Goal: Communication & Community: Answer question/provide support

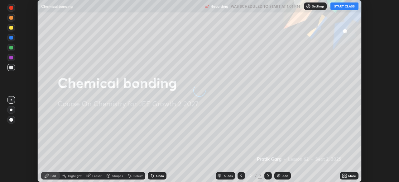
scroll to position [182, 398]
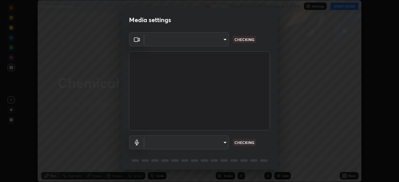
type input "7da4a789ca5c3b289f91b878aebf3769d603dce1d3acf67b661988e88742cb6b"
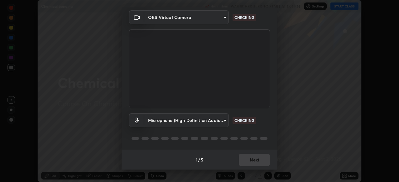
scroll to position [22, 0]
click at [219, 120] on body "Erase all Chemical bonding Recording WAS SCHEDULED TO START AT 1:01 PM Settings…" at bounding box center [199, 91] width 399 height 182
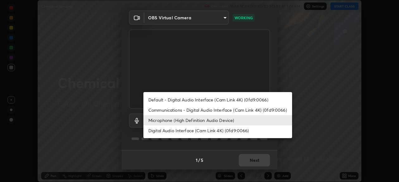
click at [222, 110] on li "Communications - Digital Audio Interface (Cam Link 4K) (0fd9:0066)" at bounding box center [217, 110] width 149 height 10
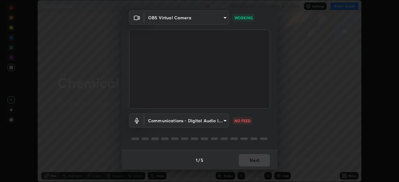
click at [222, 123] on body "Erase all Chemical bonding Recording WAS SCHEDULED TO START AT 1:01 PM Settings…" at bounding box center [199, 91] width 399 height 182
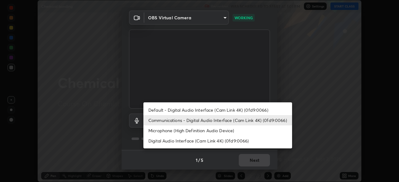
click at [230, 110] on li "Default - Digital Audio Interface (Cam Link 4K) (0fd9:0066)" at bounding box center [217, 110] width 149 height 10
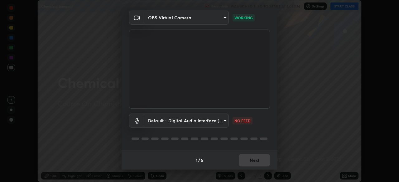
click at [217, 120] on body "Erase all Chemical bonding Recording WAS SCHEDULED TO START AT 1:01 PM Settings…" at bounding box center [199, 91] width 399 height 182
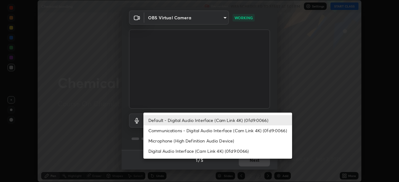
click at [217, 130] on li "Communications - Digital Audio Interface (Cam Link 4K) (0fd9:0066)" at bounding box center [217, 130] width 149 height 10
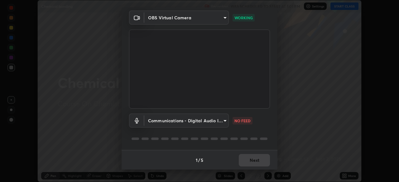
click at [220, 119] on body "Erase all Chemical bonding Recording WAS SCHEDULED TO START AT 1:01 PM Settings…" at bounding box center [199, 91] width 399 height 182
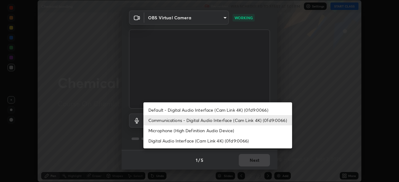
click at [220, 132] on li "Microphone (High Definition Audio Device)" at bounding box center [217, 130] width 149 height 10
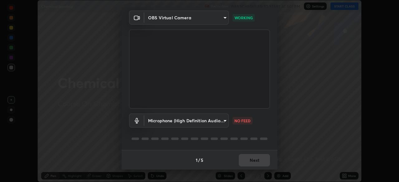
type input "fc50d598a4e82581c73c0281820f68cfb1fb4fdb9e2a923d7e9252219d3fd878"
click at [250, 163] on button "Next" at bounding box center [253, 160] width 31 height 12
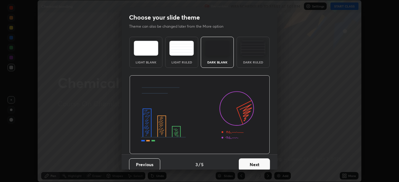
click at [251, 160] on button "Next" at bounding box center [253, 164] width 31 height 12
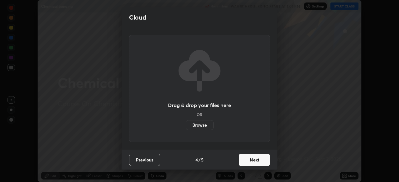
click at [251, 160] on button "Next" at bounding box center [253, 160] width 31 height 12
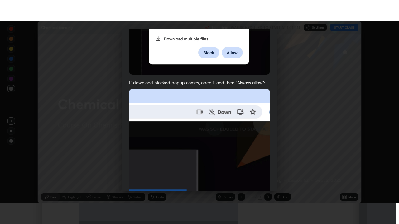
scroll to position [149, 0]
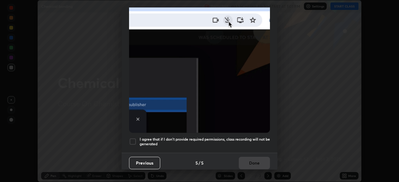
click at [133, 139] on div at bounding box center [132, 141] width 7 height 7
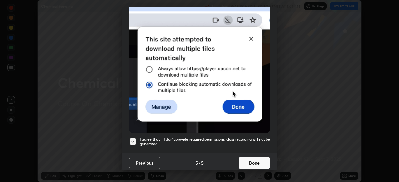
click at [247, 161] on button "Done" at bounding box center [253, 163] width 31 height 12
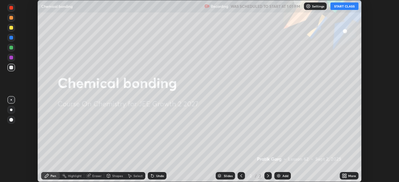
click at [341, 6] on button "START CLASS" at bounding box center [344, 5] width 28 height 7
click at [340, 178] on div "More" at bounding box center [348, 175] width 19 height 7
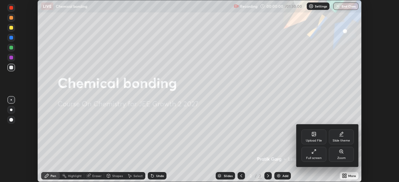
click at [307, 152] on div "Full screen" at bounding box center [313, 154] width 25 height 15
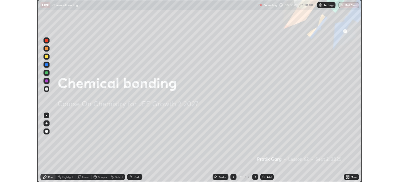
scroll to position [224, 399]
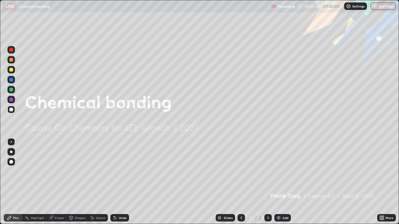
click at [286, 182] on div "Add" at bounding box center [282, 217] width 17 height 7
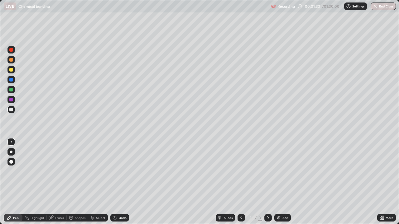
click at [10, 89] on div at bounding box center [11, 90] width 4 height 4
click at [82, 182] on div "Shapes" at bounding box center [77, 217] width 21 height 7
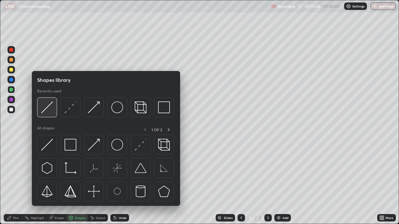
click at [47, 106] on img at bounding box center [47, 107] width 12 height 12
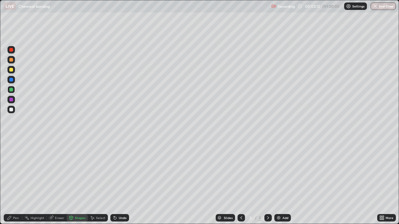
click at [12, 70] on div at bounding box center [11, 70] width 4 height 4
click at [121, 182] on div "Undo" at bounding box center [123, 217] width 8 height 3
click at [119, 182] on div "Undo" at bounding box center [119, 217] width 19 height 7
click at [13, 182] on div "Pen" at bounding box center [13, 217] width 19 height 7
click at [282, 182] on div "Add" at bounding box center [285, 217] width 6 height 3
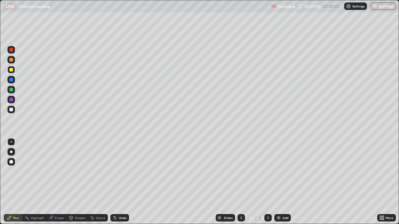
click at [12, 89] on div at bounding box center [11, 90] width 4 height 4
click at [283, 182] on div "Add" at bounding box center [285, 217] width 6 height 3
click at [12, 69] on div at bounding box center [11, 70] width 4 height 4
click at [285, 182] on div "Add" at bounding box center [285, 217] width 6 height 3
click at [12, 109] on div at bounding box center [11, 110] width 4 height 4
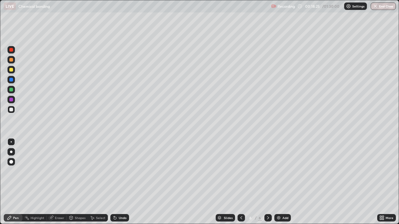
click at [81, 182] on div "Shapes" at bounding box center [80, 217] width 11 height 3
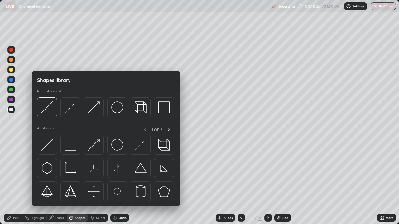
click at [48, 108] on img at bounding box center [47, 107] width 12 height 12
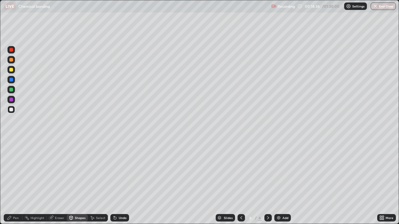
click at [7, 182] on div "Pen" at bounding box center [13, 217] width 19 height 7
click at [10, 70] on div at bounding box center [11, 70] width 4 height 4
click at [79, 182] on div "Shapes" at bounding box center [80, 217] width 11 height 3
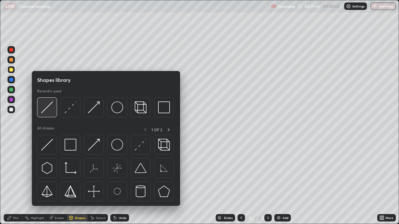
click at [46, 110] on img at bounding box center [47, 107] width 12 height 12
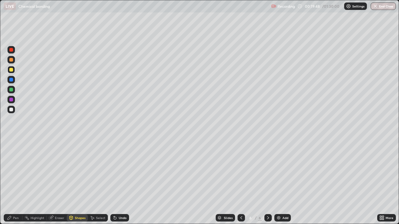
click at [11, 109] on div at bounding box center [11, 110] width 4 height 4
click at [118, 182] on div "Undo" at bounding box center [119, 217] width 19 height 7
click at [120, 182] on div "Undo" at bounding box center [119, 217] width 19 height 7
click at [15, 182] on div "Pen" at bounding box center [16, 217] width 6 height 3
click at [77, 182] on div "Shapes" at bounding box center [80, 217] width 11 height 3
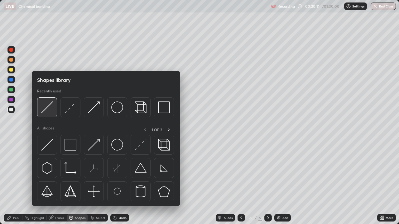
click at [47, 110] on img at bounding box center [47, 107] width 12 height 12
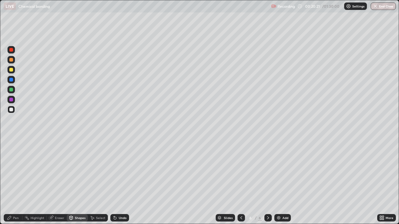
click at [13, 182] on div "Pen" at bounding box center [16, 217] width 6 height 3
click at [13, 110] on div at bounding box center [11, 110] width 4 height 4
click at [111, 182] on div "Undo" at bounding box center [119, 217] width 19 height 7
click at [123, 182] on div "Undo" at bounding box center [123, 217] width 8 height 3
click at [126, 182] on div "Undo" at bounding box center [119, 217] width 19 height 7
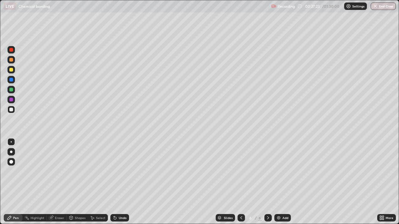
click at [290, 6] on p "Recording" at bounding box center [285, 6] width 17 height 5
click at [299, 5] on div "Recording 00:27:25 / 01:30:00 Settings End Class" at bounding box center [333, 6] width 125 height 12
click at [352, 5] on p "Settings" at bounding box center [358, 6] width 12 height 3
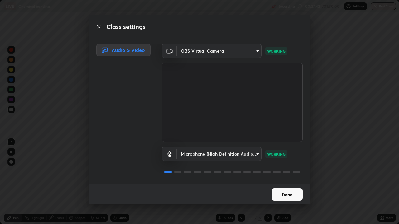
click at [252, 151] on body "Erase all LIVE Chemical bonding Recording 00:27:42 / 01:30:00 Settings End Clas…" at bounding box center [199, 112] width 399 height 224
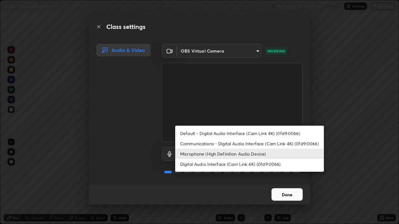
click at [260, 166] on li "Digital Audio Interface (Cam Link 4K) (0fd9:0066)" at bounding box center [249, 164] width 149 height 10
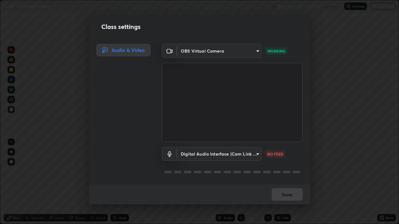
click at [249, 151] on body "Erase all LIVE Chemical bonding Recording 00:27:53 / 01:30:00 Settings End Clas…" at bounding box center [199, 112] width 399 height 224
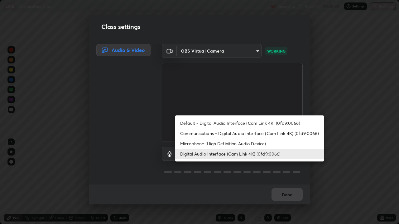
click at [261, 122] on li "Default - Digital Audio Interface (Cam Link 4K) (0fd9:0066)" at bounding box center [249, 123] width 149 height 10
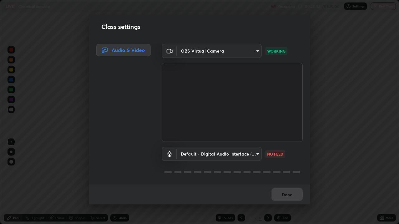
click at [248, 155] on body "Erase all LIVE Chemical bonding Recording 00:28:02 / 01:30:00 Settings End Clas…" at bounding box center [199, 112] width 399 height 224
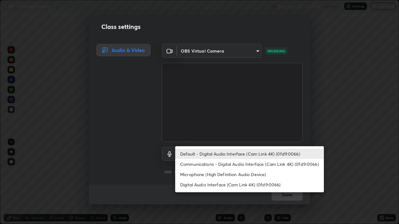
click at [258, 164] on li "Communications - Digital Audio Interface (Cam Link 4K) (0fd9:0066)" at bounding box center [249, 164] width 149 height 10
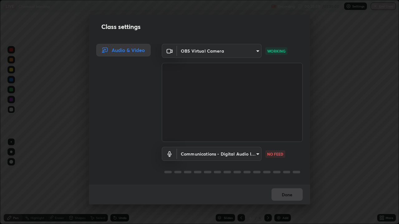
click at [245, 151] on body "Erase all LIVE Chemical bonding Recording 00:28:09 / 01:30:00 Settings End Clas…" at bounding box center [199, 112] width 399 height 224
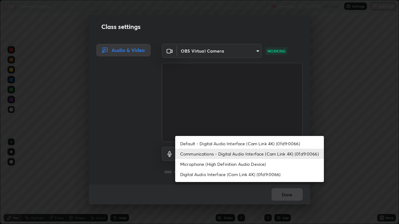
click at [250, 163] on li "Microphone (High Definition Audio Device)" at bounding box center [249, 164] width 149 height 10
type input "fc50d598a4e82581c73c0281820f68cfb1fb4fdb9e2a923d7e9252219d3fd878"
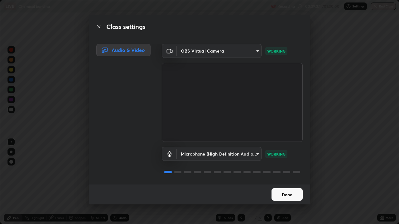
click at [283, 182] on button "Done" at bounding box center [286, 194] width 31 height 12
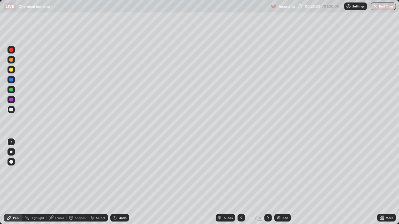
click at [114, 182] on icon at bounding box center [115, 218] width 2 height 2
click at [289, 182] on div "Add" at bounding box center [282, 217] width 17 height 7
click at [11, 89] on div at bounding box center [11, 90] width 4 height 4
click at [93, 182] on icon at bounding box center [92, 217] width 5 height 5
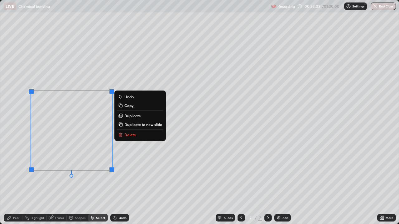
click at [131, 116] on p "Duplicate" at bounding box center [132, 115] width 17 height 5
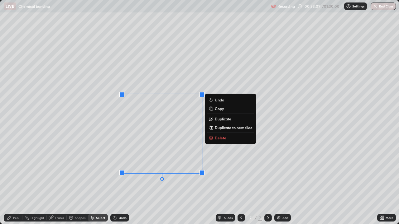
click at [60, 182] on div "Eraser" at bounding box center [59, 217] width 9 height 3
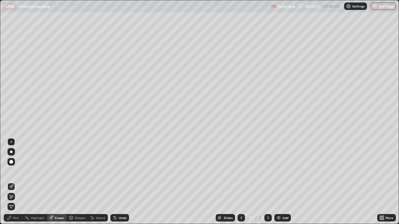
click at [16, 182] on div "Pen" at bounding box center [16, 217] width 6 height 3
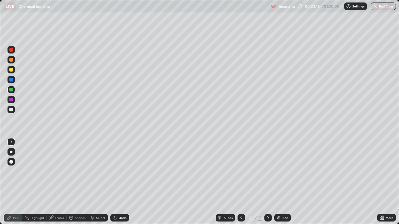
click at [11, 110] on div at bounding box center [11, 110] width 4 height 4
click at [10, 89] on div at bounding box center [11, 90] width 4 height 4
click at [11, 70] on div at bounding box center [11, 70] width 4 height 4
click at [77, 182] on div "Shapes" at bounding box center [80, 217] width 11 height 3
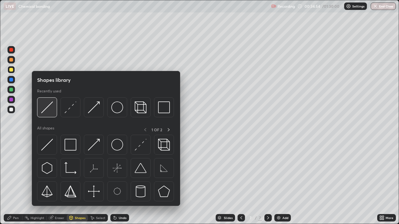
click at [49, 110] on img at bounding box center [47, 107] width 12 height 12
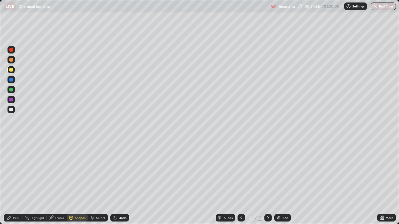
click at [12, 59] on div at bounding box center [11, 60] width 4 height 4
click at [12, 90] on div at bounding box center [11, 90] width 4 height 4
click at [14, 71] on div at bounding box center [10, 69] width 7 height 7
click at [136, 182] on div "Slides 7 / 7 Add" at bounding box center [253, 218] width 248 height 12
click at [123, 182] on div "Undo" at bounding box center [123, 217] width 8 height 3
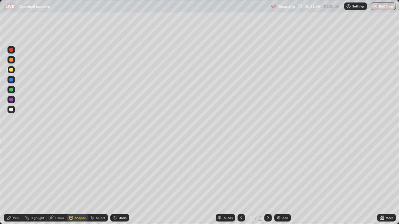
click at [18, 182] on div "Pen" at bounding box center [16, 217] width 6 height 3
click at [243, 182] on div at bounding box center [240, 217] width 7 height 7
click at [267, 182] on icon at bounding box center [267, 217] width 5 height 5
click at [284, 182] on div "Add" at bounding box center [285, 217] width 6 height 3
click at [11, 90] on div at bounding box center [11, 90] width 4 height 4
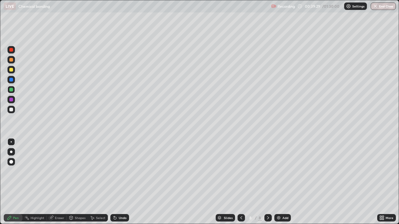
click at [123, 182] on div "Undo" at bounding box center [119, 217] width 19 height 7
click at [123, 182] on div "Undo" at bounding box center [123, 217] width 8 height 3
click at [121, 182] on div "Undo" at bounding box center [119, 217] width 19 height 7
click at [120, 182] on div "Undo" at bounding box center [119, 217] width 19 height 7
click at [121, 182] on div "Undo" at bounding box center [119, 217] width 19 height 7
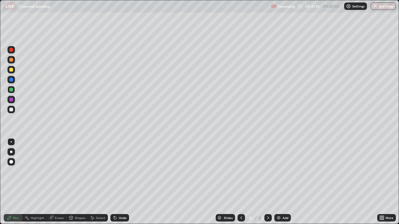
click at [123, 182] on div "Undo" at bounding box center [119, 217] width 19 height 7
click at [121, 182] on div "Undo" at bounding box center [119, 217] width 19 height 7
click at [14, 111] on div at bounding box center [10, 109] width 7 height 7
click at [10, 69] on div at bounding box center [11, 70] width 4 height 4
click at [237, 182] on div at bounding box center [240, 217] width 7 height 7
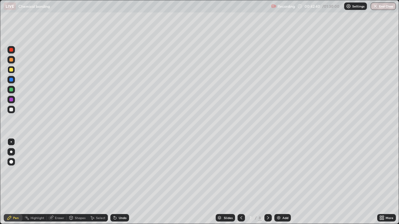
click at [241, 182] on icon at bounding box center [241, 217] width 2 height 3
click at [267, 182] on icon at bounding box center [267, 217] width 5 height 5
click at [270, 182] on icon at bounding box center [267, 217] width 5 height 5
click at [240, 182] on icon at bounding box center [240, 217] width 5 height 5
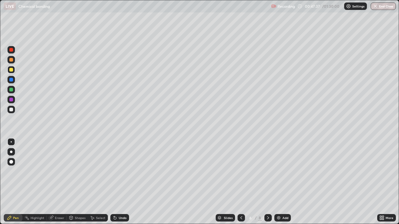
click at [267, 182] on div at bounding box center [267, 217] width 7 height 7
click at [267, 182] on icon at bounding box center [267, 217] width 5 height 5
click at [280, 182] on img at bounding box center [278, 217] width 5 height 5
click at [11, 111] on div at bounding box center [11, 110] width 4 height 4
click at [121, 182] on div "Undo" at bounding box center [123, 217] width 8 height 3
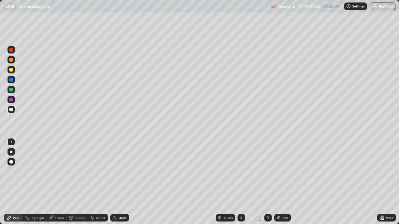
click at [121, 182] on div "Undo" at bounding box center [123, 217] width 8 height 3
click at [101, 182] on div "Select" at bounding box center [100, 217] width 9 height 3
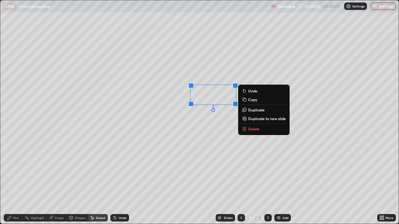
click at [252, 111] on p "Duplicate" at bounding box center [256, 109] width 17 height 5
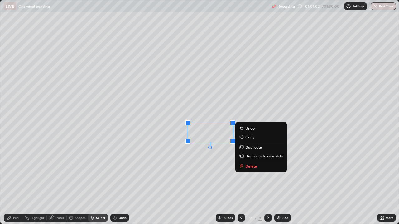
click at [252, 149] on p "Duplicate" at bounding box center [253, 147] width 17 height 5
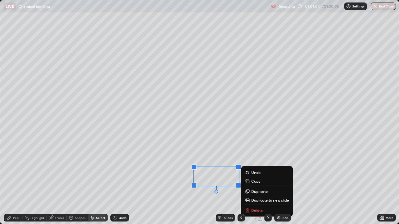
click at [80, 182] on div "Shapes" at bounding box center [77, 217] width 21 height 7
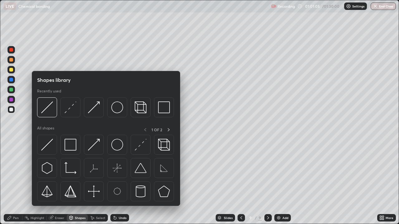
click at [78, 182] on div "Shapes" at bounding box center [80, 217] width 11 height 3
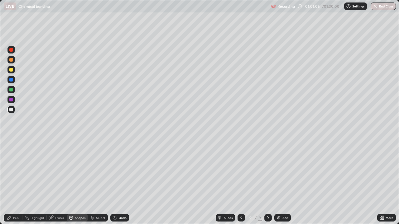
click at [76, 182] on div "Shapes" at bounding box center [80, 217] width 11 height 3
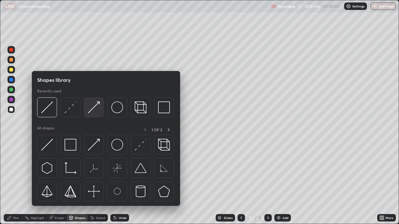
click at [99, 108] on img at bounding box center [94, 107] width 12 height 12
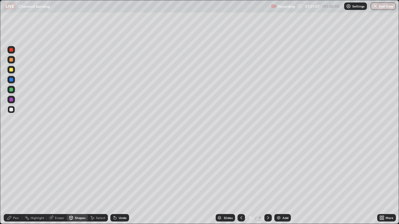
click at [12, 97] on div at bounding box center [10, 99] width 7 height 7
click at [11, 108] on div at bounding box center [11, 110] width 4 height 4
click at [121, 182] on div "Undo" at bounding box center [123, 217] width 8 height 3
click at [14, 182] on div "Pen" at bounding box center [16, 217] width 6 height 3
click at [79, 182] on div "Shapes" at bounding box center [80, 217] width 11 height 3
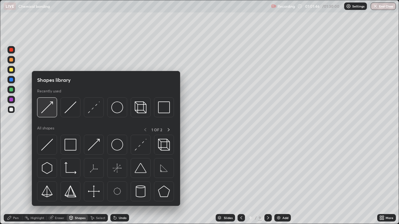
click at [46, 107] on img at bounding box center [47, 107] width 12 height 12
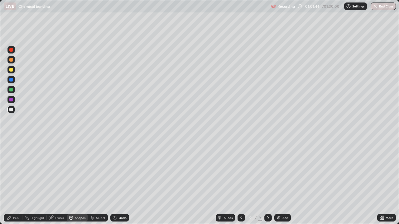
click at [13, 89] on div at bounding box center [11, 90] width 4 height 4
click at [18, 182] on div "Pen" at bounding box center [16, 217] width 6 height 3
click at [286, 182] on div "Add" at bounding box center [282, 217] width 17 height 7
click at [11, 68] on div at bounding box center [11, 70] width 4 height 4
click at [379, 182] on icon at bounding box center [381, 217] width 5 height 5
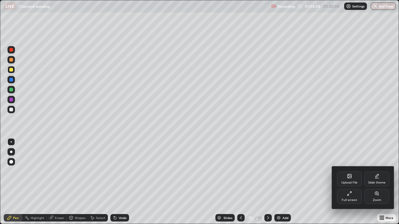
click at [347, 182] on icon at bounding box center [349, 193] width 5 height 5
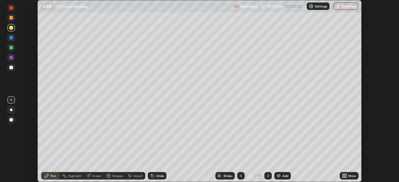
scroll to position [30951, 30734]
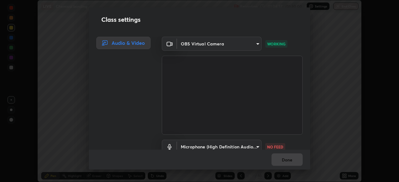
scroll to position [28, 0]
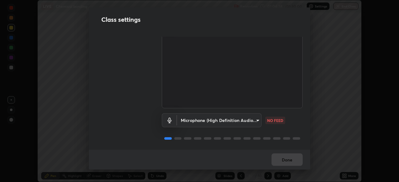
click at [244, 115] on body "Erase all LIVE Chemical bonding Recording 01:04:38 / 01:30:00 Settings End Clas…" at bounding box center [199, 91] width 399 height 182
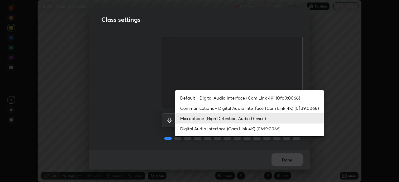
click at [224, 117] on li "Microphone (High Definition Audio Device)" at bounding box center [249, 118] width 149 height 10
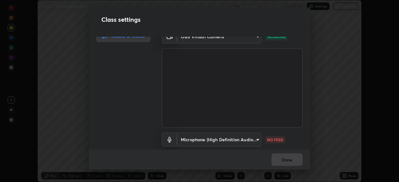
scroll to position [7, 0]
click at [245, 138] on body "Erase all LIVE Chemical bonding Recording 01:04:42 / 01:30:00 Settings End Clas…" at bounding box center [199, 91] width 399 height 182
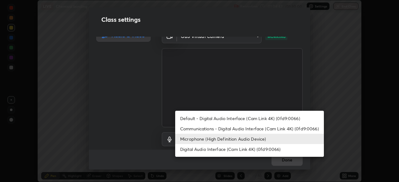
click at [261, 133] on li "Communications - Digital Audio Interface (Cam Link 4K) (0fd9:0066)" at bounding box center [249, 129] width 149 height 10
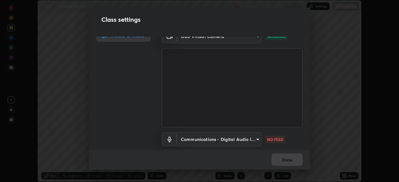
click at [249, 136] on body "Erase all LIVE Chemical bonding Recording 01:04:50 / 01:30:00 Settings End Clas…" at bounding box center [199, 91] width 399 height 182
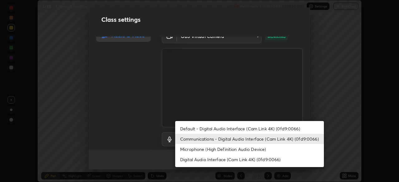
click at [253, 147] on li "Microphone (High Definition Audio Device)" at bounding box center [249, 149] width 149 height 10
type input "fc50d598a4e82581c73c0281820f68cfb1fb4fdb9e2a923d7e9252219d3fd878"
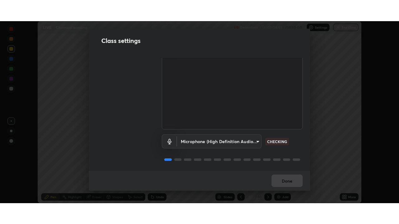
scroll to position [28, 0]
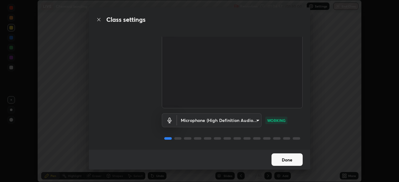
click at [280, 162] on button "Done" at bounding box center [286, 159] width 31 height 12
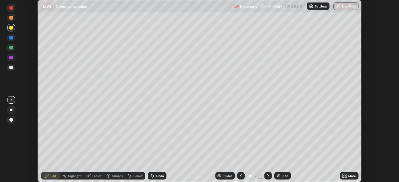
click at [343, 175] on icon at bounding box center [343, 175] width 2 height 2
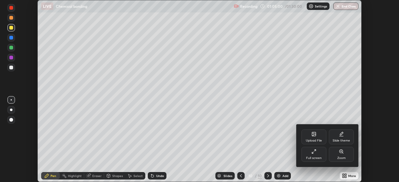
click at [313, 153] on icon at bounding box center [313, 151] width 5 height 5
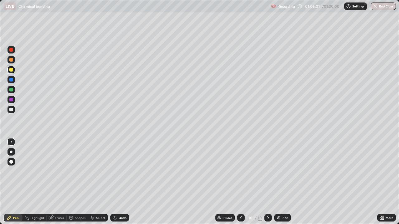
scroll to position [224, 399]
click at [282, 182] on div "Add" at bounding box center [285, 217] width 6 height 3
click at [12, 60] on div at bounding box center [11, 60] width 4 height 4
click at [286, 182] on div "Add" at bounding box center [285, 217] width 6 height 3
click at [12, 111] on div at bounding box center [10, 109] width 7 height 7
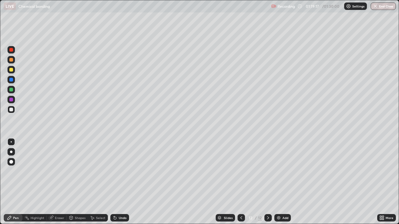
click at [67, 182] on div "Shapes" at bounding box center [77, 217] width 21 height 7
click at [62, 182] on div "Eraser" at bounding box center [57, 217] width 20 height 7
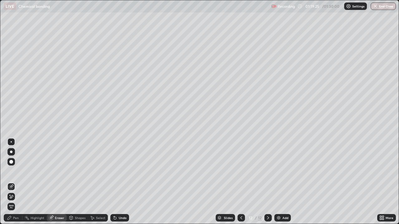
click at [20, 182] on div "Pen" at bounding box center [13, 217] width 19 height 7
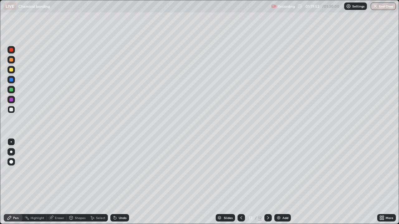
click at [49, 182] on div "Eraser" at bounding box center [57, 218] width 20 height 12
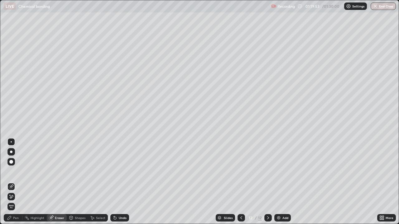
click at [50, 182] on div "Eraser" at bounding box center [57, 218] width 20 height 12
click at [49, 182] on icon at bounding box center [51, 218] width 4 height 4
click at [16, 182] on div "Pen" at bounding box center [16, 217] width 6 height 3
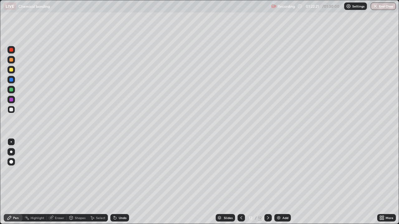
click at [376, 5] on img "button" at bounding box center [374, 6] width 5 height 5
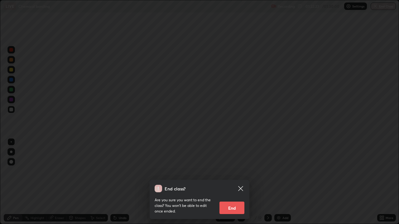
click at [231, 182] on button "End" at bounding box center [231, 208] width 25 height 12
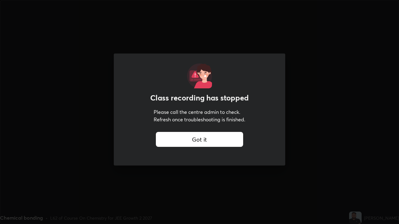
click at [195, 139] on div "Got it" at bounding box center [199, 139] width 87 height 15
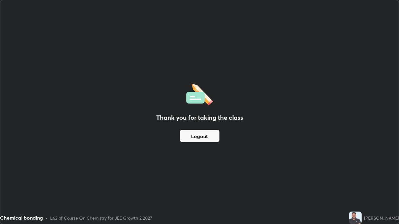
click at [202, 138] on button "Logout" at bounding box center [200, 136] width 40 height 12
